Goal: Find specific page/section: Find specific page/section

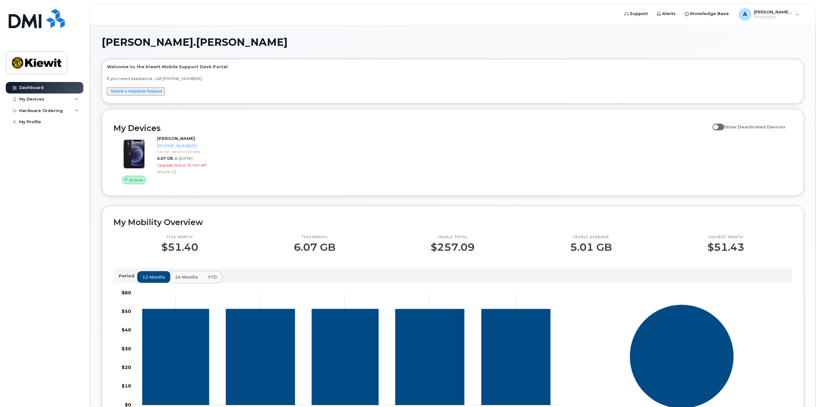
click at [723, 129] on span at bounding box center [718, 127] width 12 height 6
click at [717, 126] on input "Show Deactivated Devices" at bounding box center [714, 123] width 5 height 5
click at [723, 129] on span at bounding box center [718, 127] width 12 height 6
click at [717, 126] on input "Show Deactivated Devices" at bounding box center [714, 123] width 5 height 5
checkbox input "false"
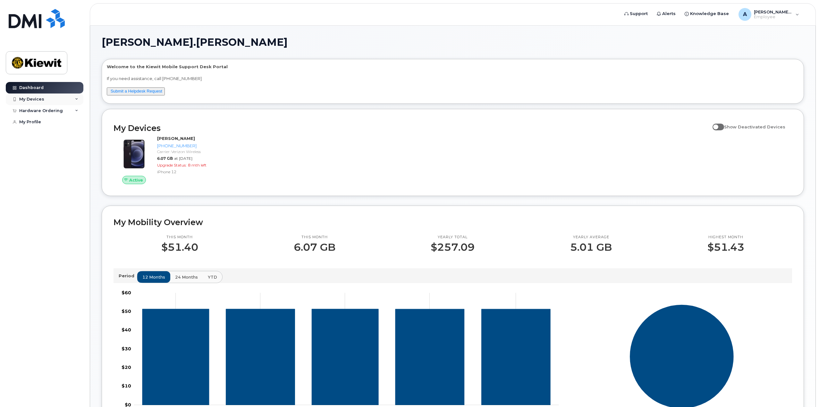
click at [39, 98] on div "My Devices" at bounding box center [31, 99] width 25 height 5
click at [44, 148] on div "Hardware Ordering" at bounding box center [41, 145] width 44 height 5
click at [60, 127] on div "([PERSON_NAME])" at bounding box center [58, 129] width 39 height 6
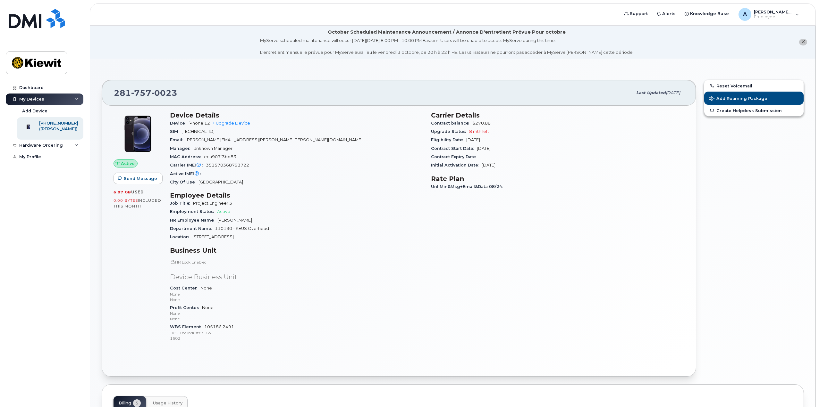
drag, startPoint x: 264, startPoint y: 168, endPoint x: 279, endPoint y: 137, distance: 34.4
click at [279, 137] on div "Email ANNIE.CYRANOWSKI@KIEWIT.COM" at bounding box center [296, 140] width 253 height 8
